Goal: Information Seeking & Learning: Learn about a topic

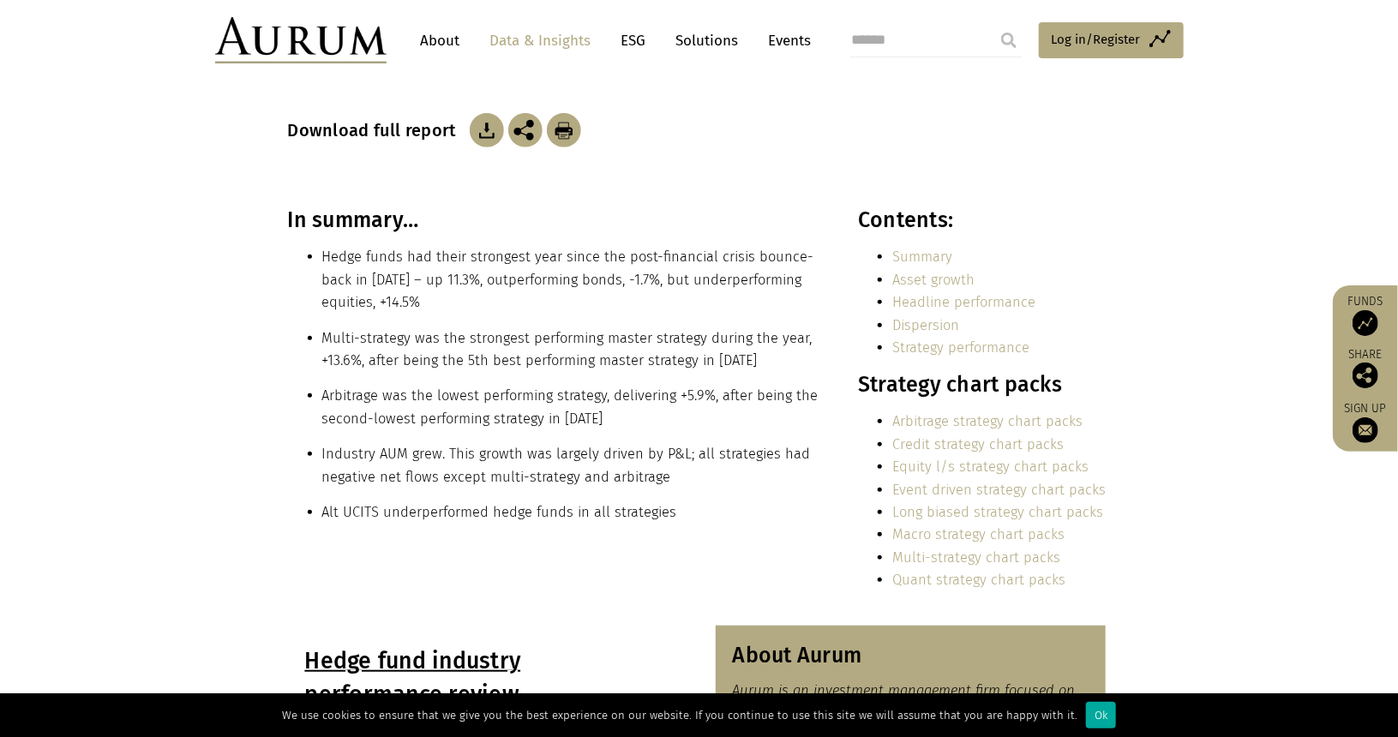
scroll to position [280, 0]
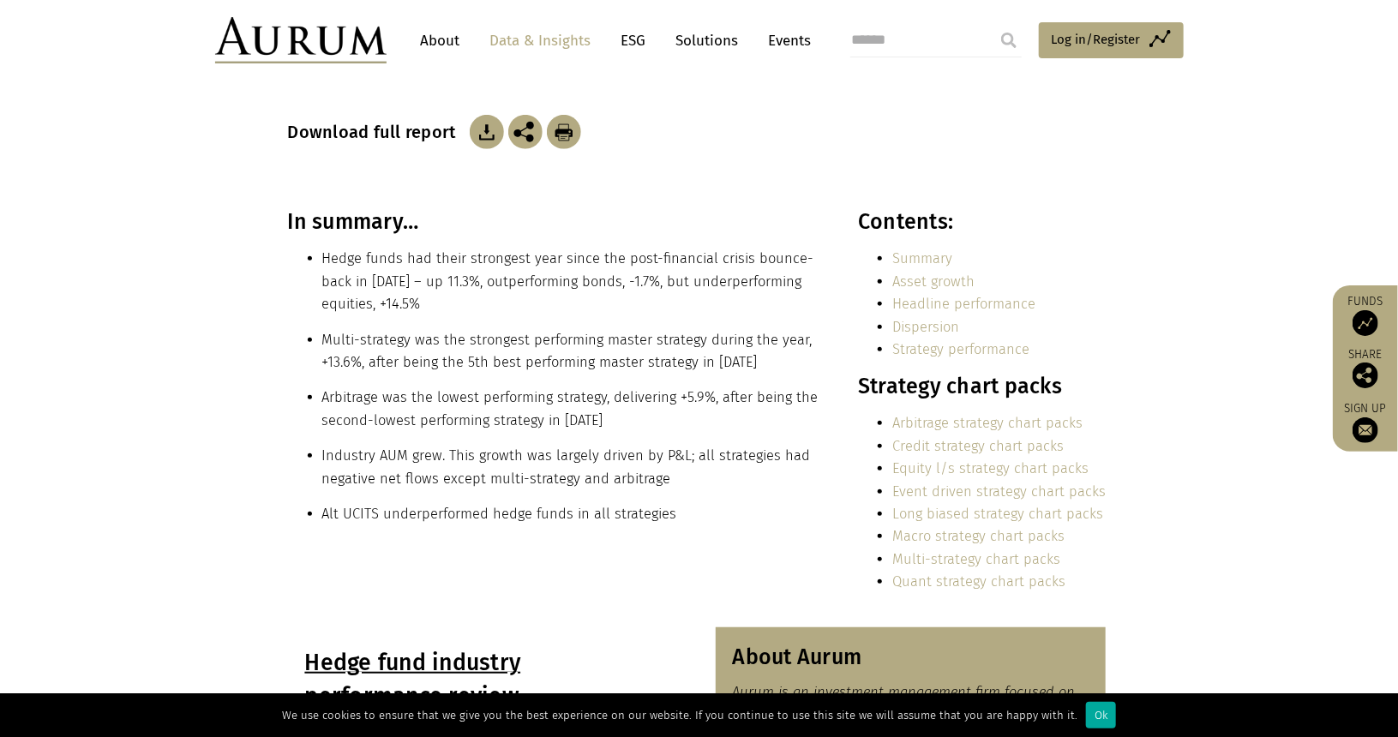
click at [1032, 513] on link "Long biased strategy chart packs" at bounding box center [997, 514] width 211 height 16
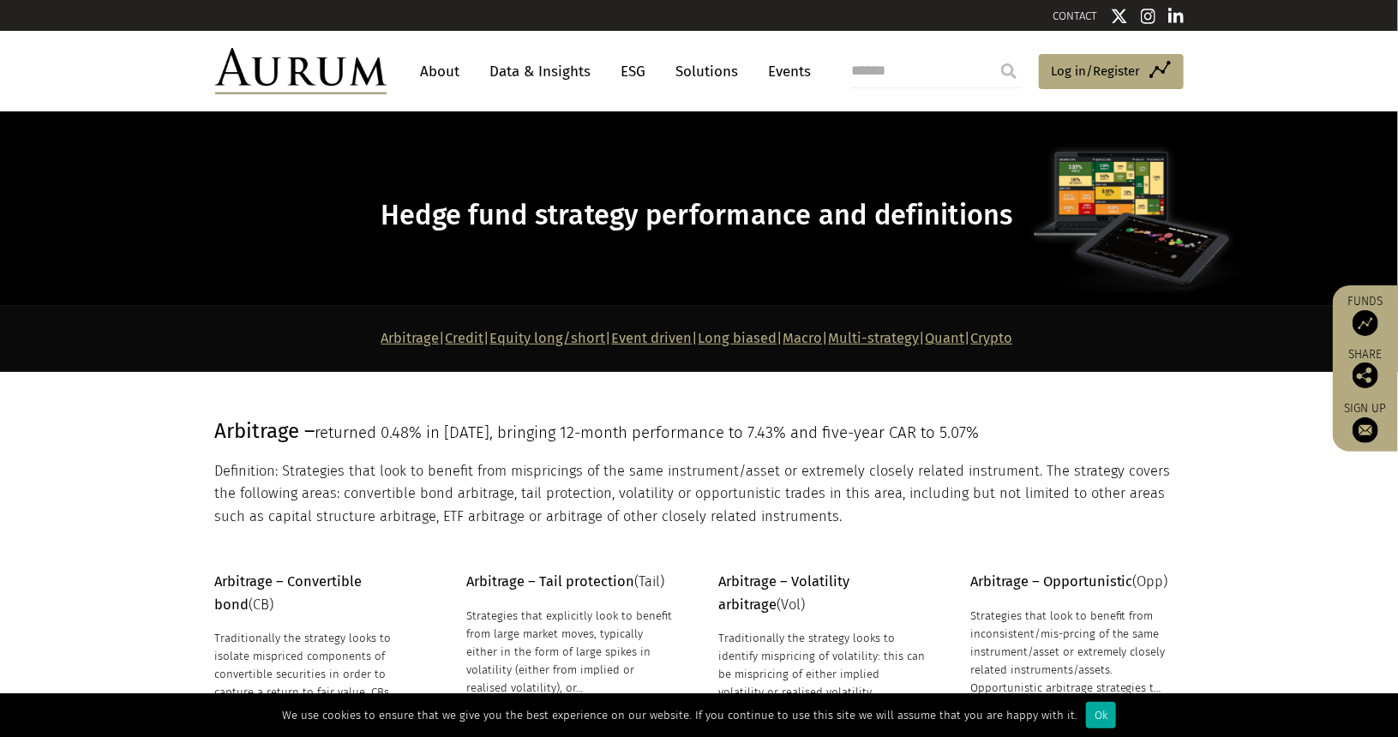
click at [898, 340] on link "Multi-strategy" at bounding box center [874, 338] width 91 height 16
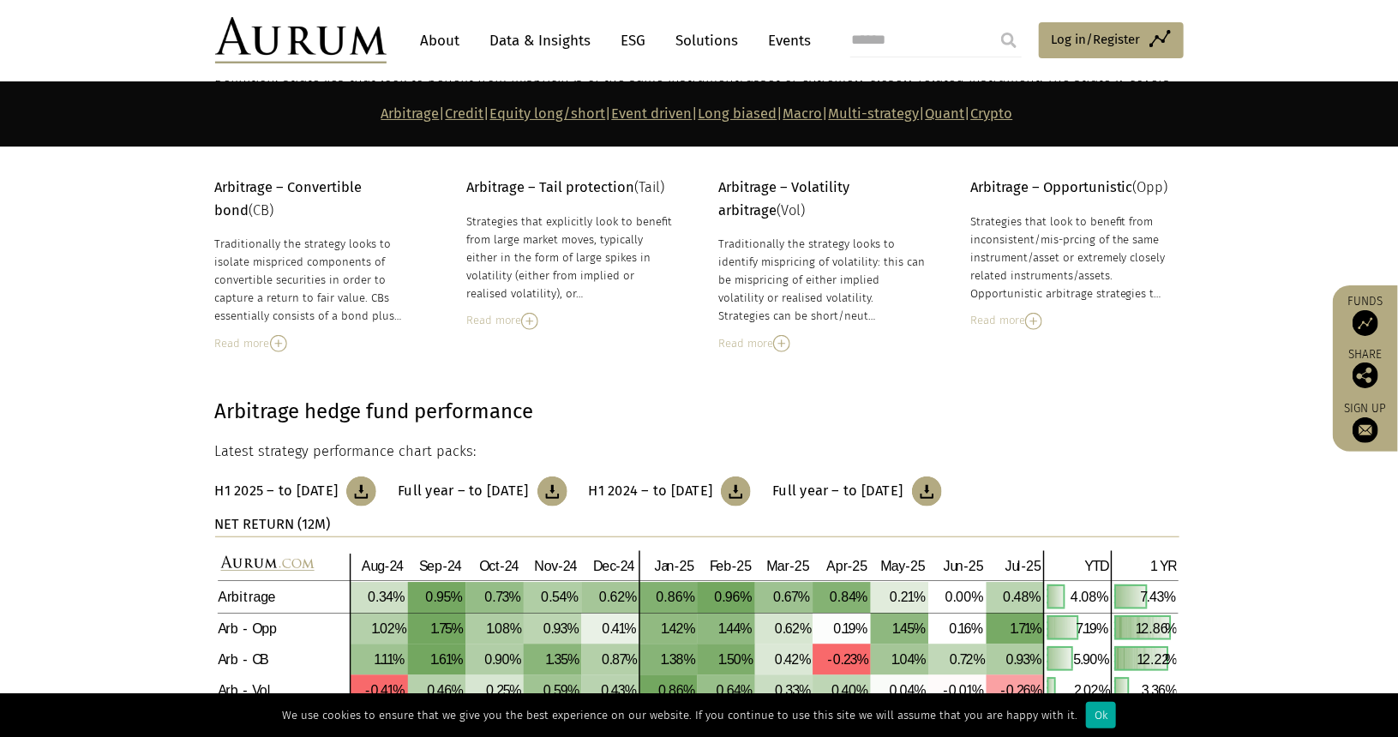
scroll to position [394, 0]
click at [787, 345] on img at bounding box center [781, 343] width 17 height 17
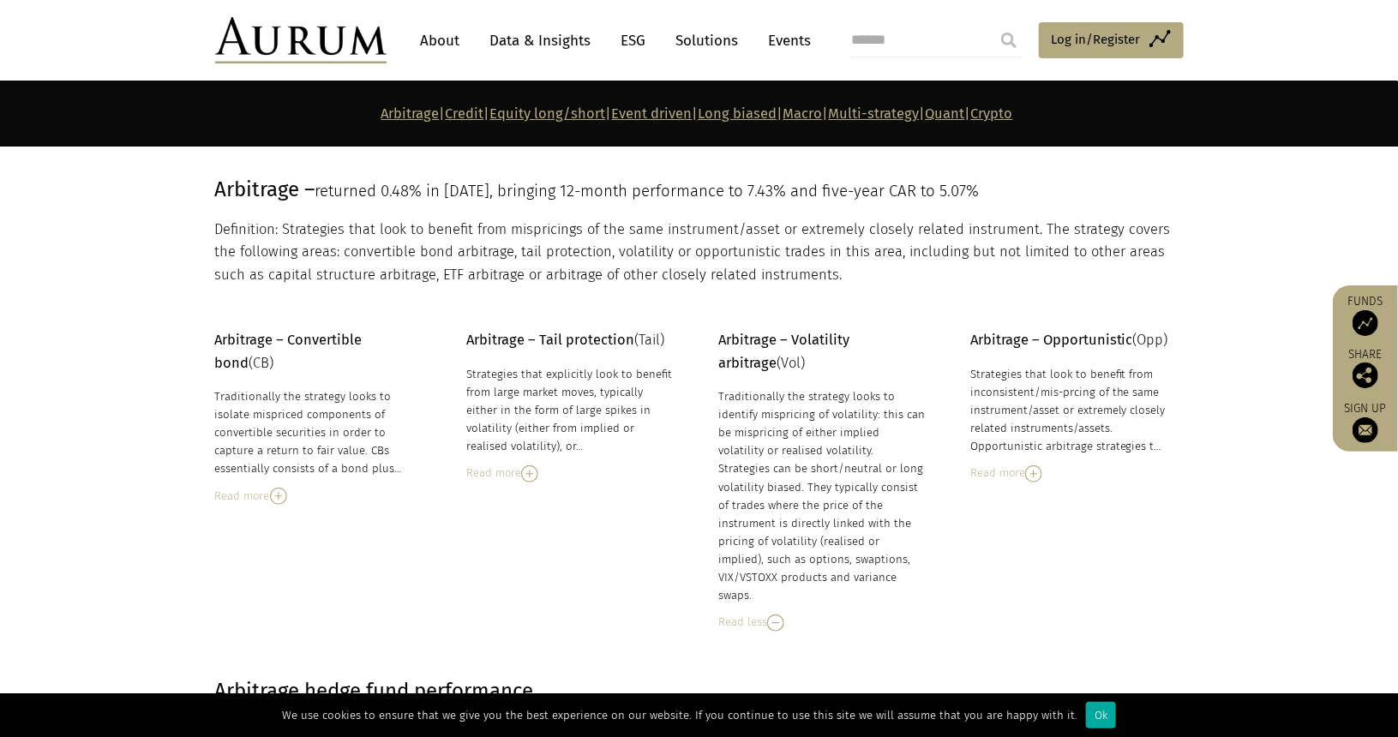
scroll to position [237, 0]
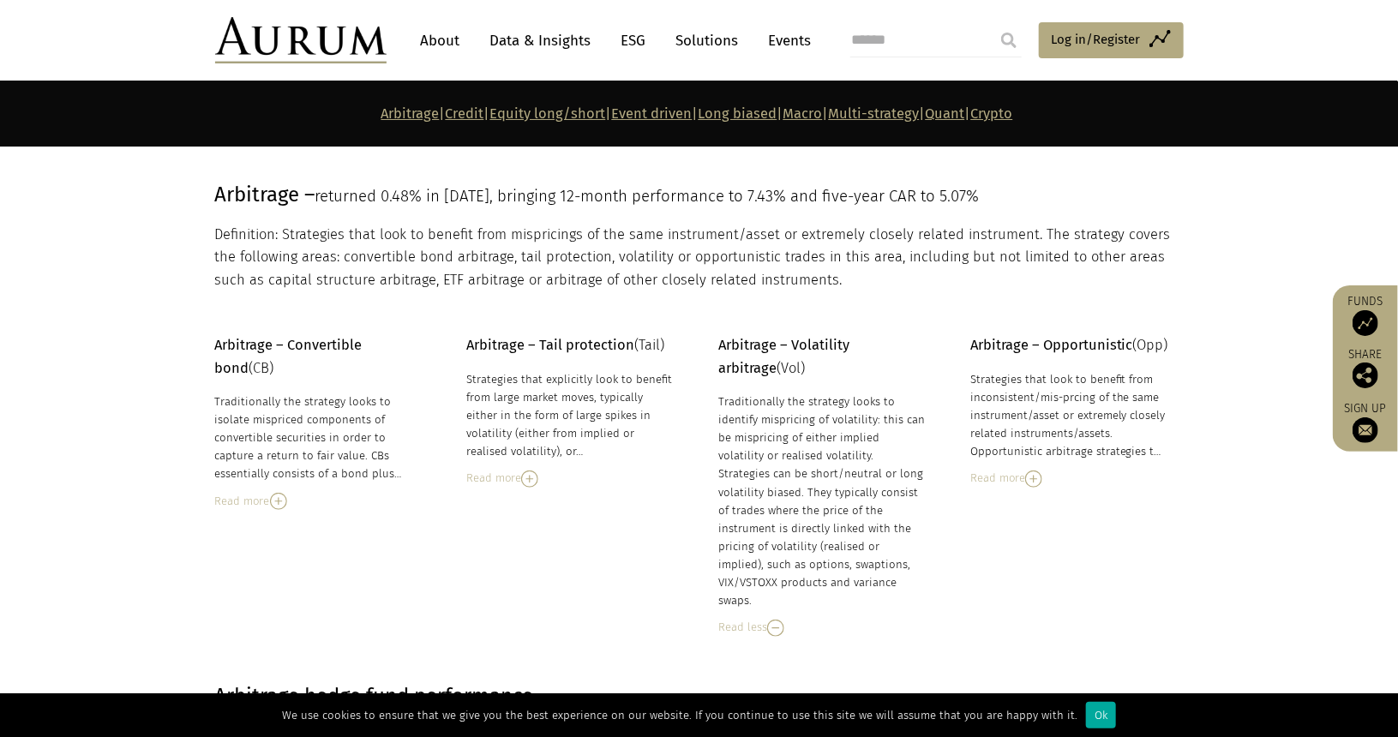
click at [1033, 476] on img at bounding box center [1033, 479] width 17 height 17
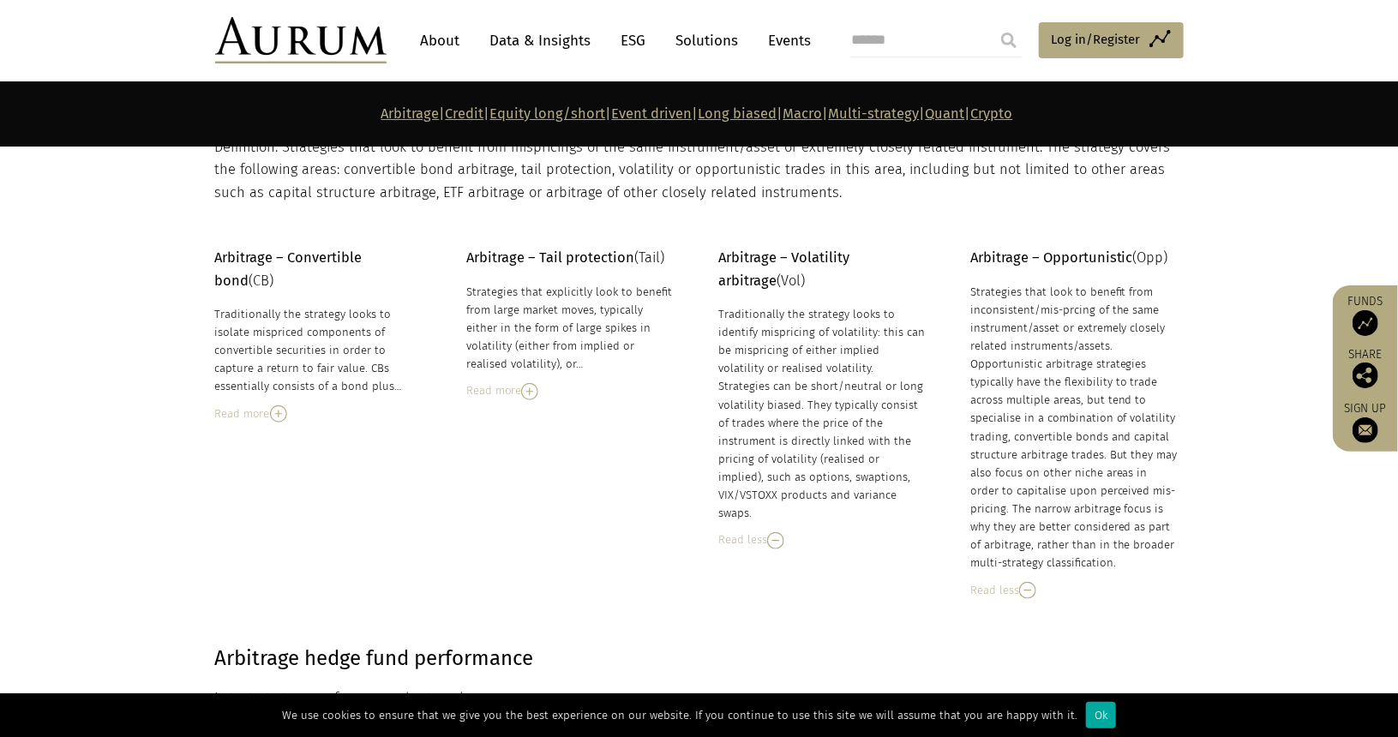
scroll to position [316, 0]
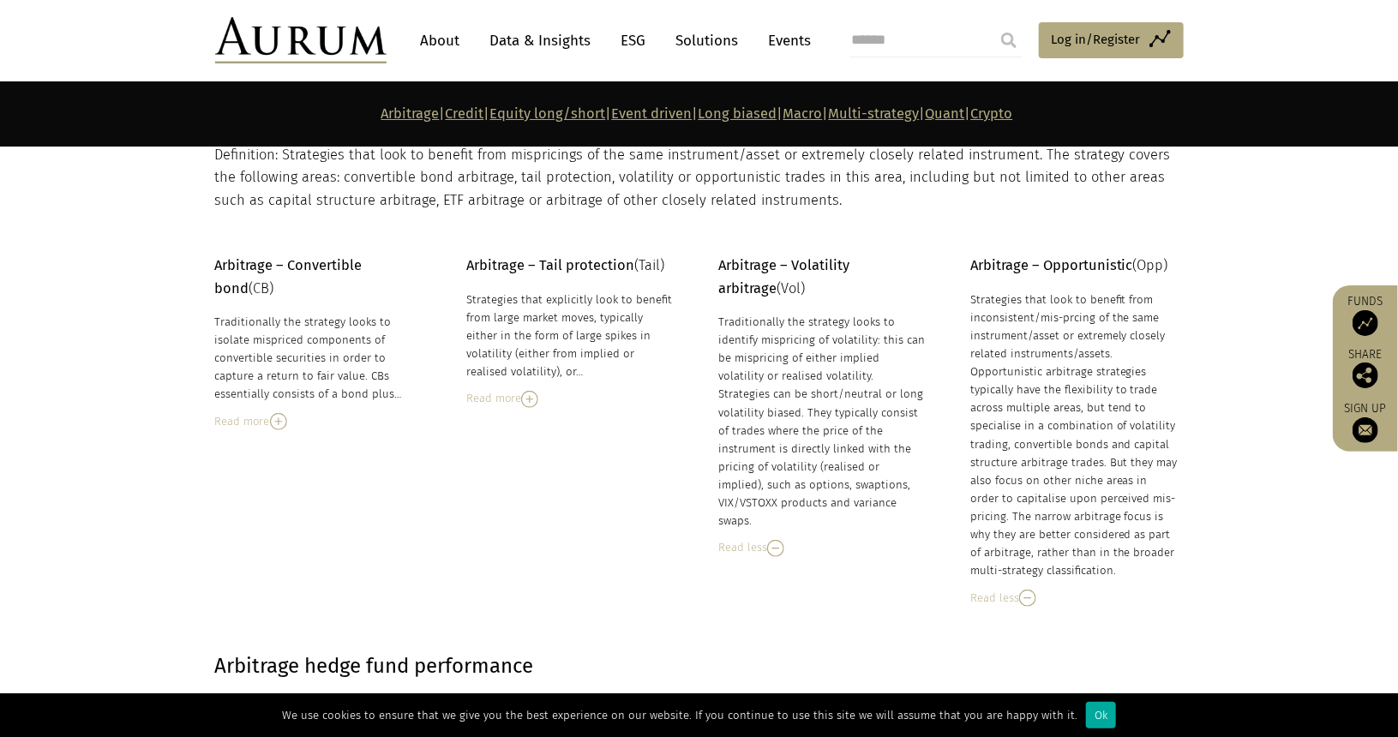
click at [531, 407] on div "Arbitrage – Convertible bond (CB) Traditionally the strategy looks to isolate m…" at bounding box center [699, 431] width 1003 height 352
click at [528, 399] on img at bounding box center [529, 399] width 17 height 17
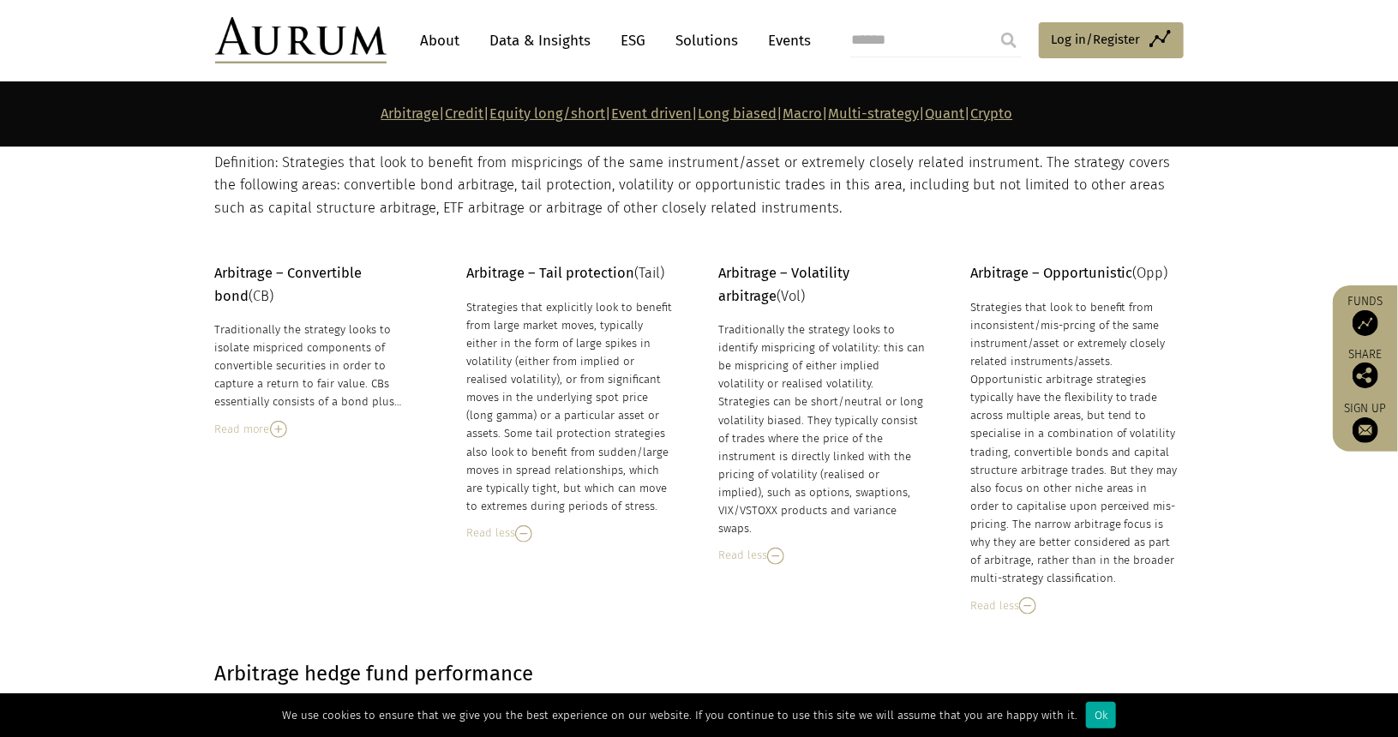
scroll to position [354, 0]
